Goal: Transaction & Acquisition: Download file/media

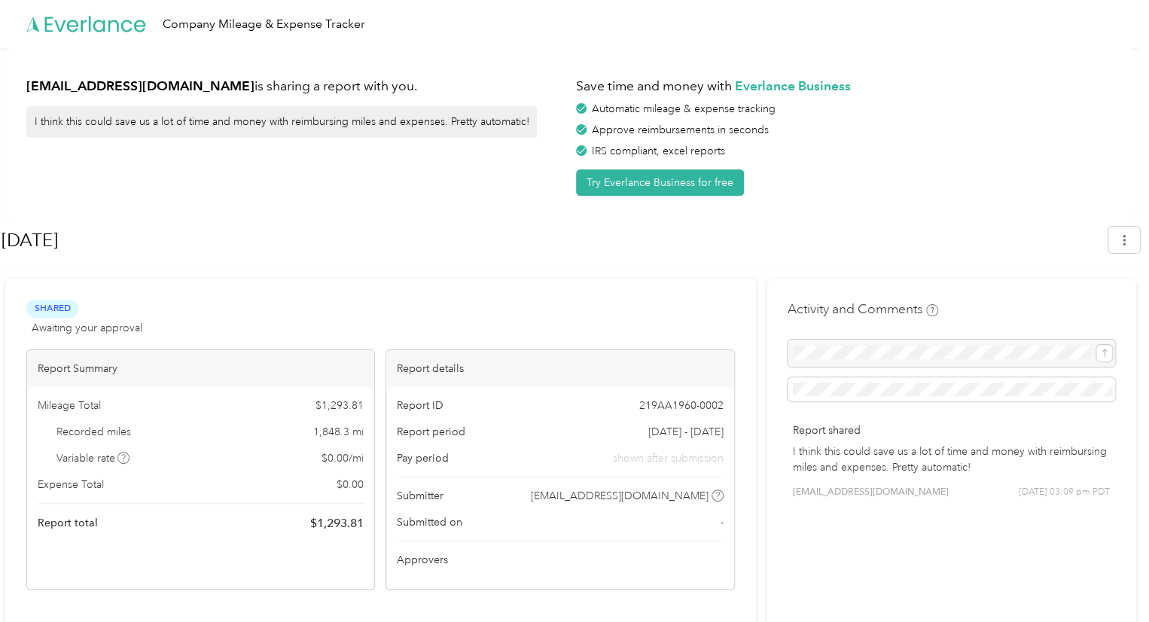
click at [114, 328] on span "Awaiting your approval" at bounding box center [87, 328] width 111 height 16
click at [886, 363] on div at bounding box center [952, 353] width 328 height 27
click at [1107, 352] on div at bounding box center [952, 353] width 328 height 27
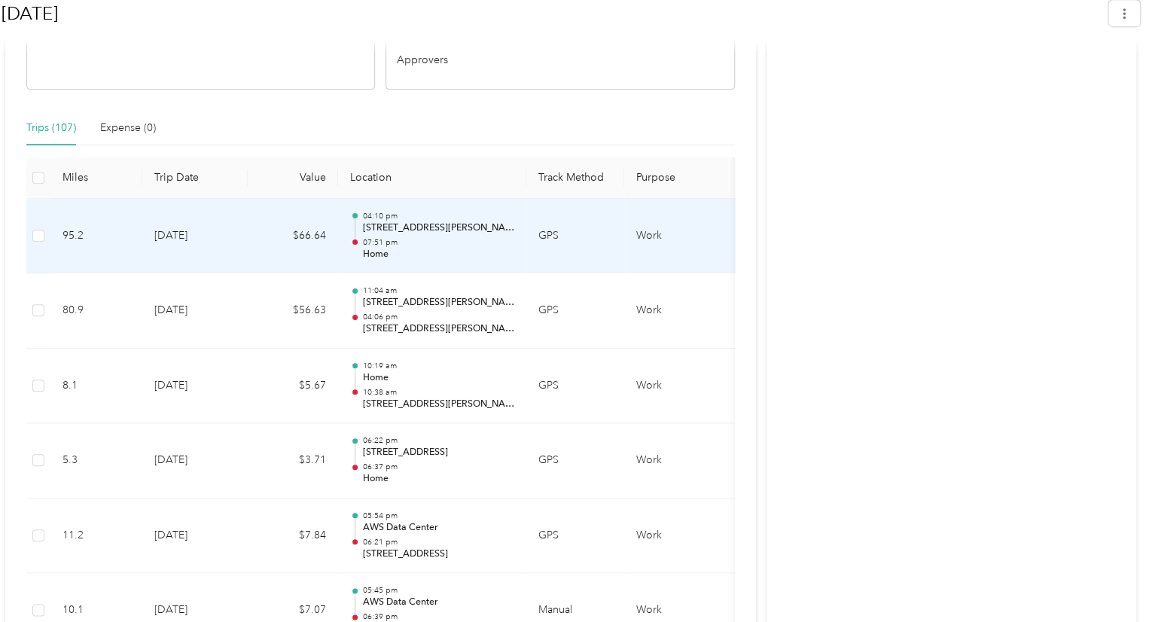
scroll to position [527, 0]
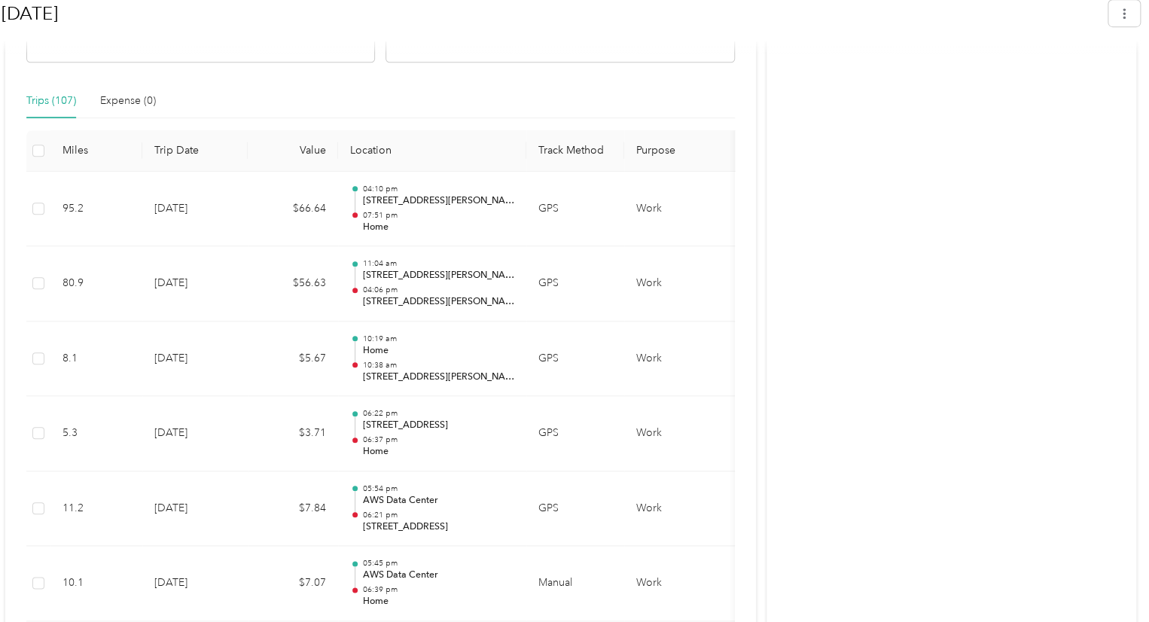
click at [650, 154] on th "Purpose" at bounding box center [680, 150] width 113 height 41
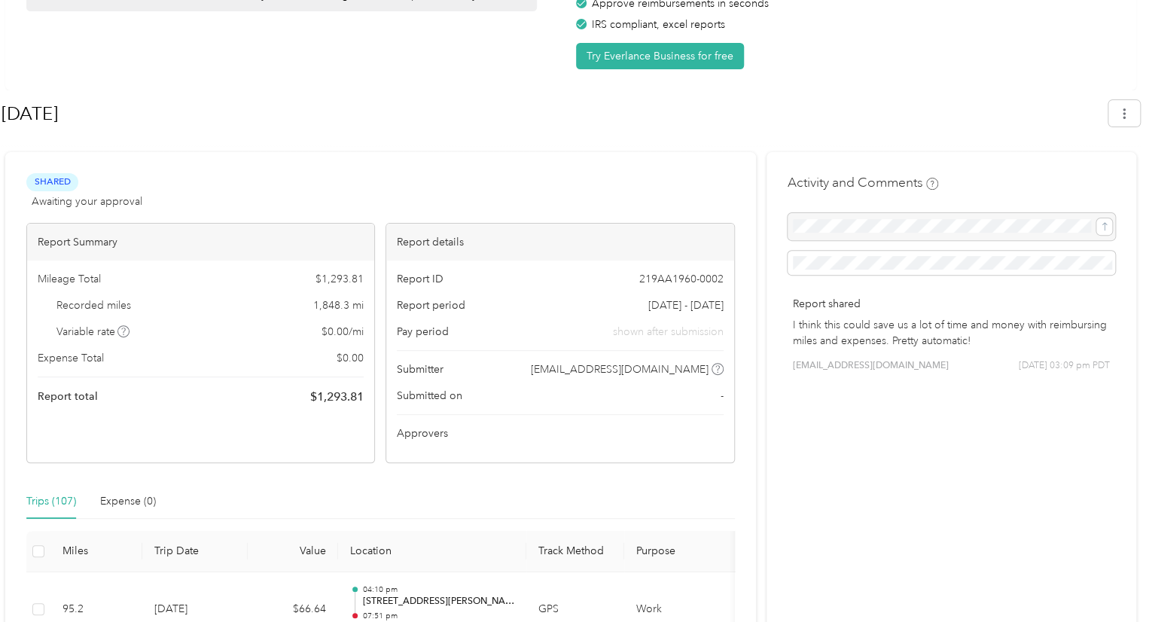
scroll to position [0, 0]
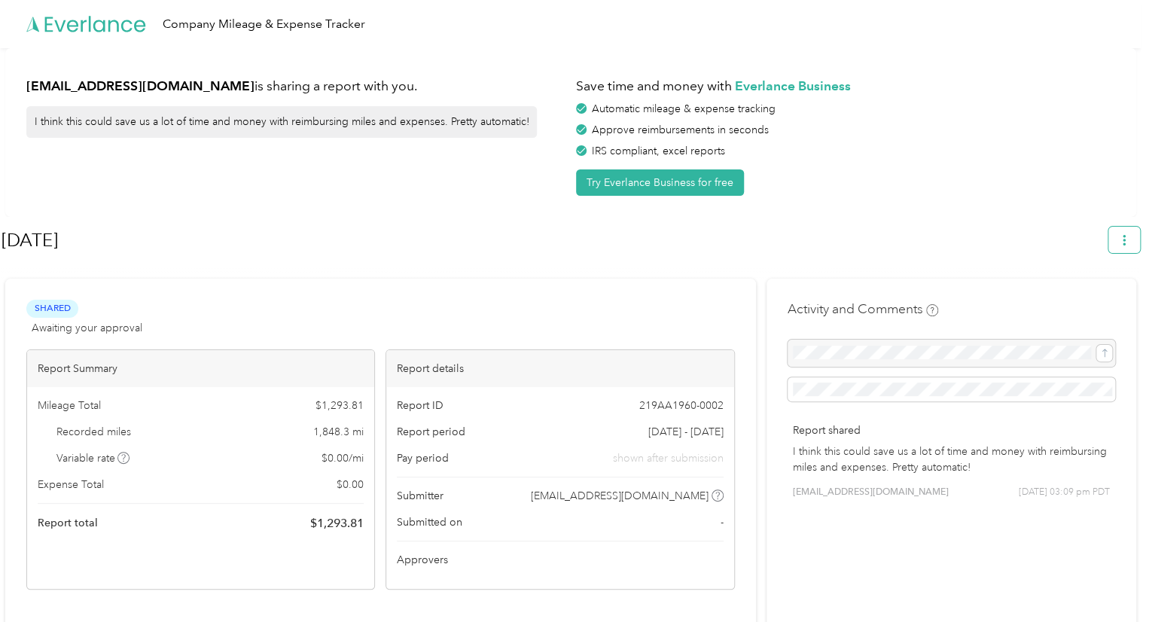
click at [1138, 238] on button "button" at bounding box center [1124, 240] width 32 height 26
click at [1081, 303] on span "Download" at bounding box center [1089, 311] width 50 height 16
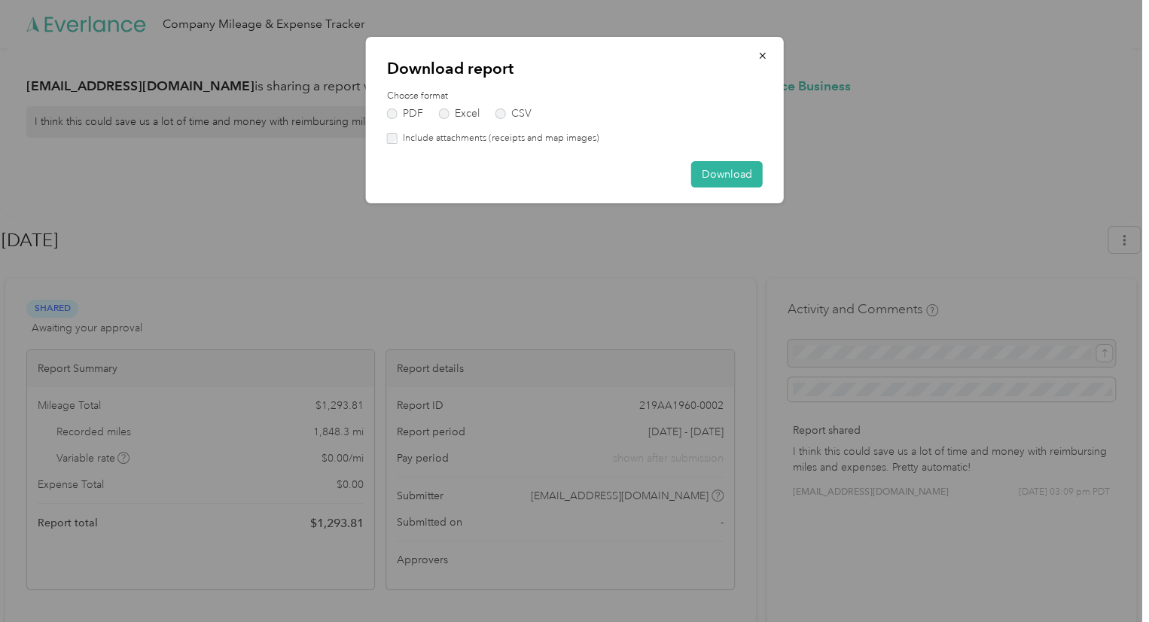
click at [441, 106] on div "Choose format PDF Excel CSV" at bounding box center [575, 104] width 376 height 29
click at [443, 117] on label "Excel" at bounding box center [459, 113] width 41 height 11
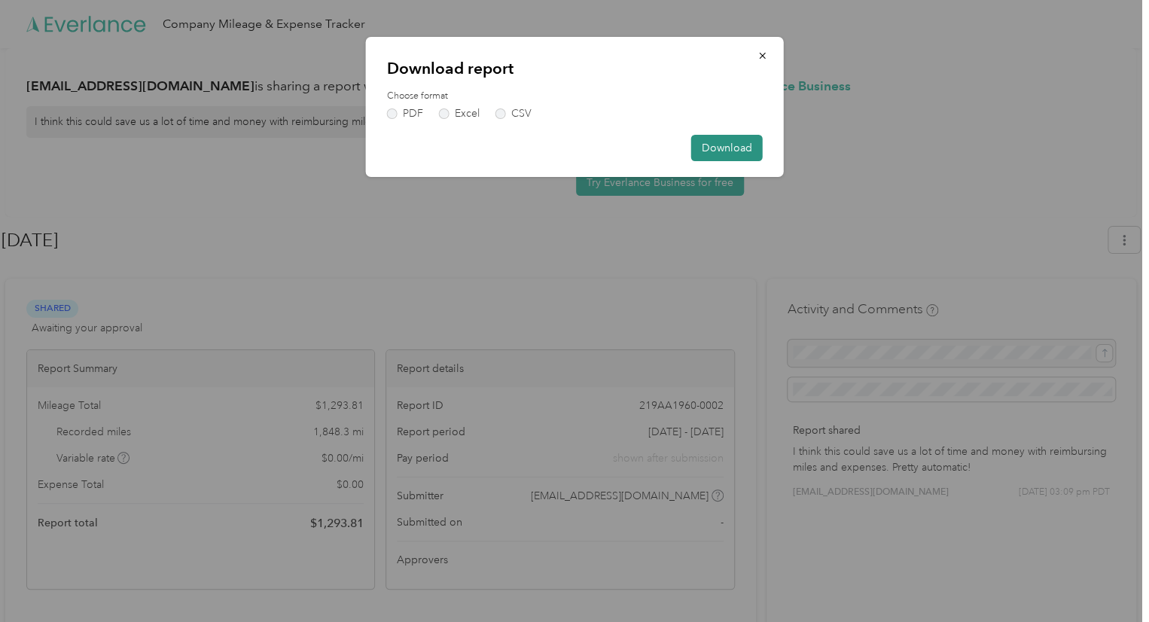
click at [721, 151] on button "Download" at bounding box center [727, 148] width 72 height 26
